Goal: Use online tool/utility: Utilize a website feature to perform a specific function

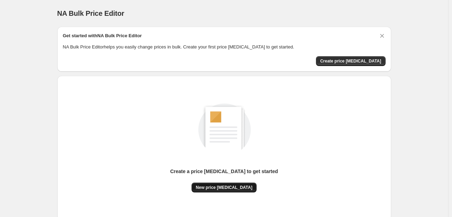
click at [219, 184] on button "New price [MEDICAL_DATA]" at bounding box center [223, 188] width 65 height 10
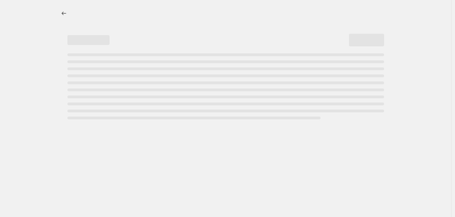
select select "percentage"
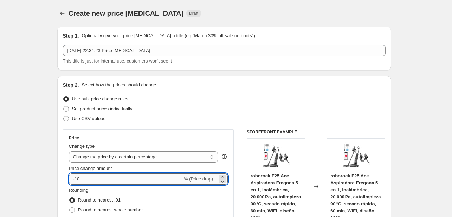
click at [130, 175] on input "-10" at bounding box center [125, 178] width 113 height 11
type input "-1"
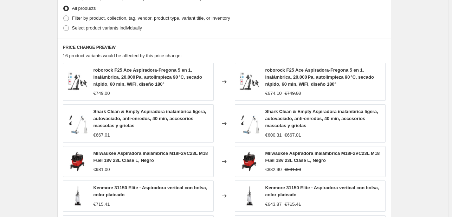
scroll to position [510, 0]
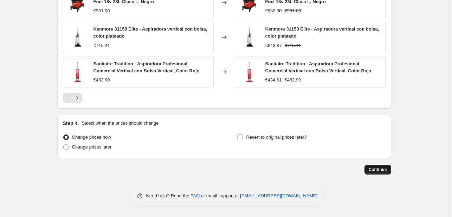
type input "-30"
click at [377, 165] on button "Continue" at bounding box center [377, 170] width 27 height 10
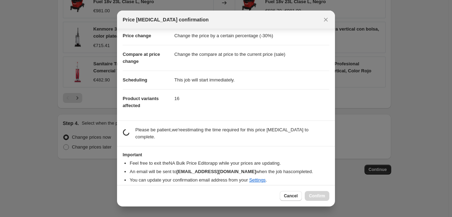
scroll to position [13, 0]
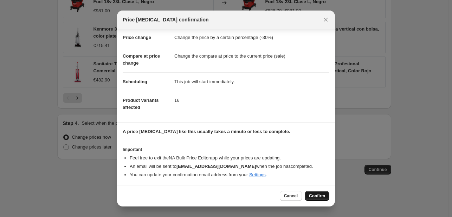
click at [316, 194] on span "Confirm" at bounding box center [317, 196] width 16 height 6
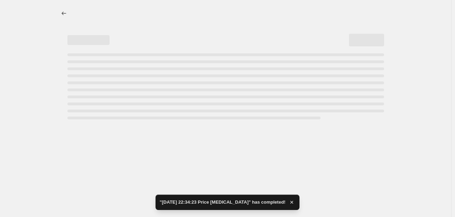
select select "percentage"
